Goal: Navigation & Orientation: Find specific page/section

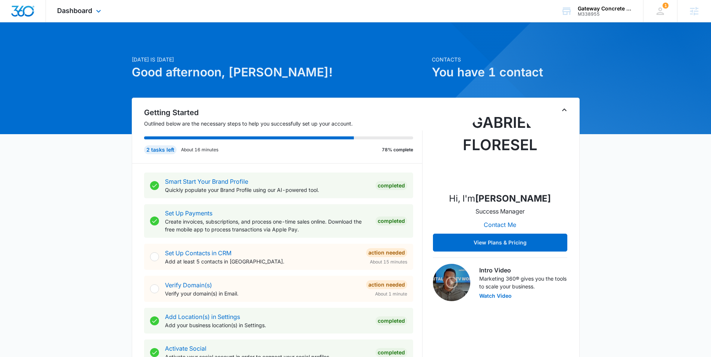
click at [61, 22] on div "Dashboard Apps Reputation Websites Forms CRM Email Social Content Ads Intellige…" at bounding box center [355, 11] width 711 height 22
click at [81, 12] on span "Dashboard" at bounding box center [74, 11] width 35 height 8
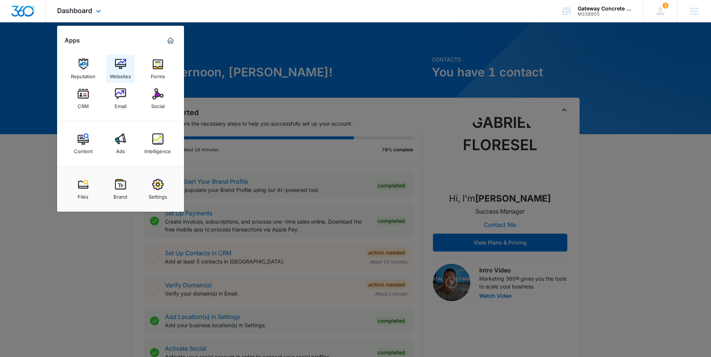
click at [120, 62] on img at bounding box center [120, 64] width 11 height 11
